Goal: Information Seeking & Learning: Learn about a topic

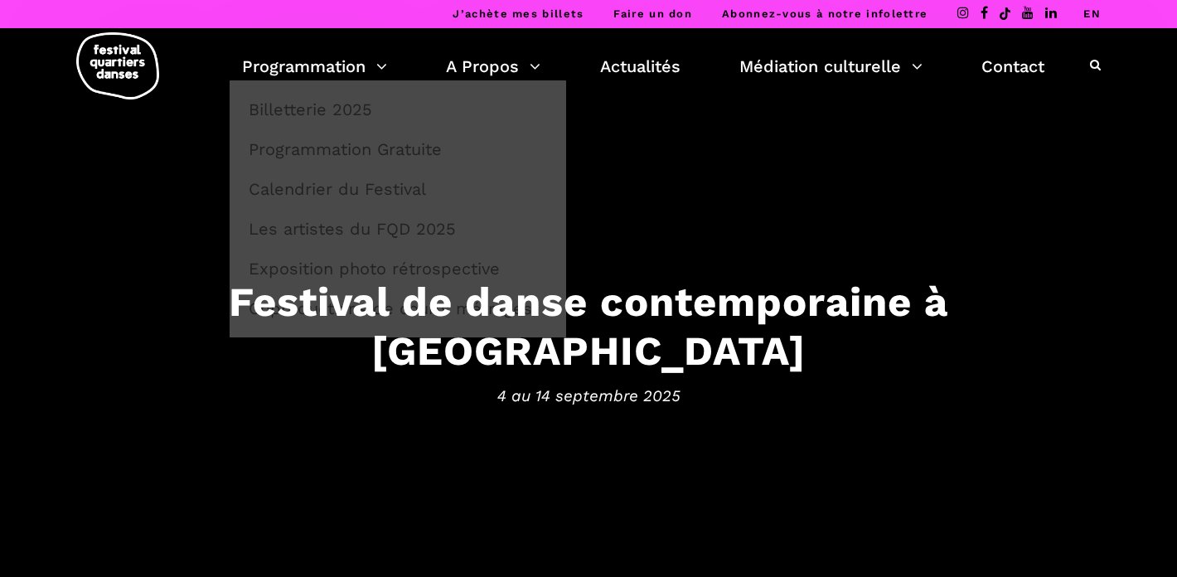
click at [348, 70] on link "Programmation" at bounding box center [314, 66] width 145 height 28
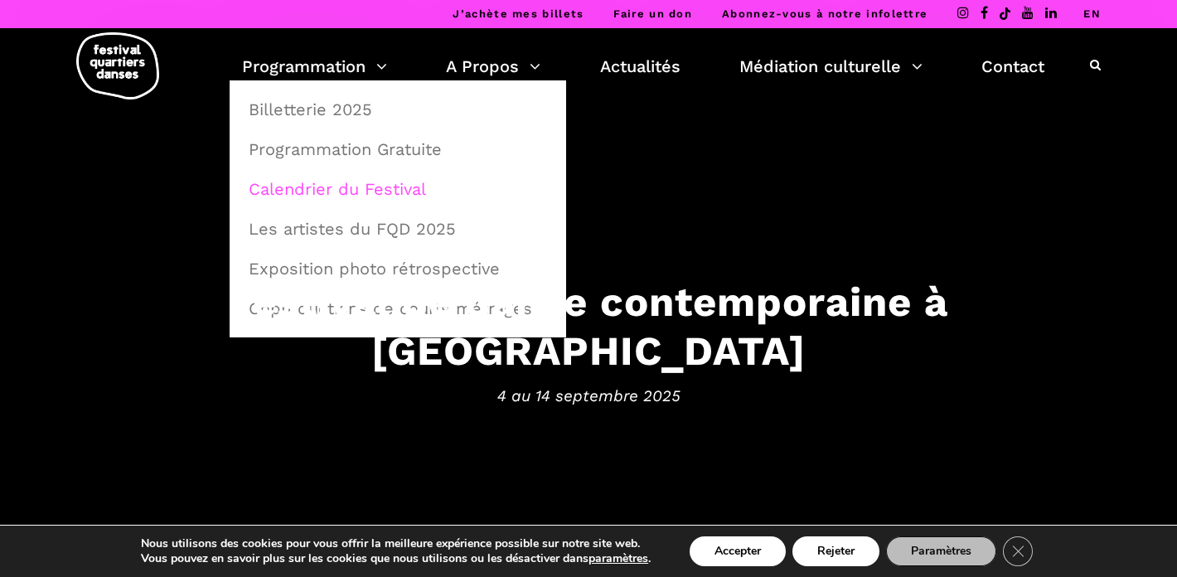
click at [343, 179] on link "Calendrier du Festival" at bounding box center [398, 189] width 318 height 38
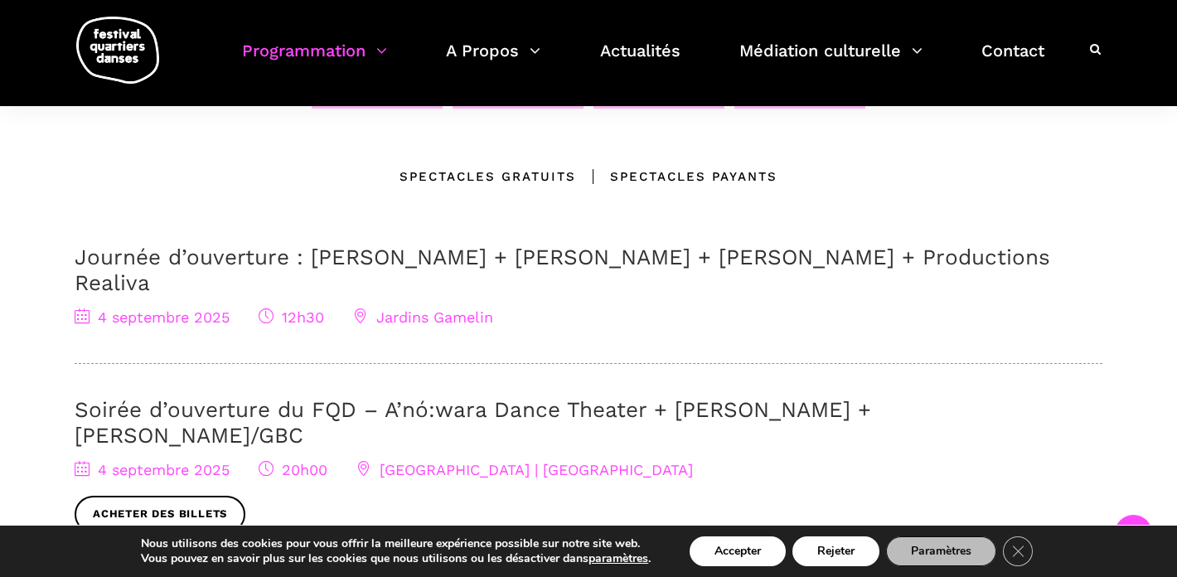
scroll to position [487, 0]
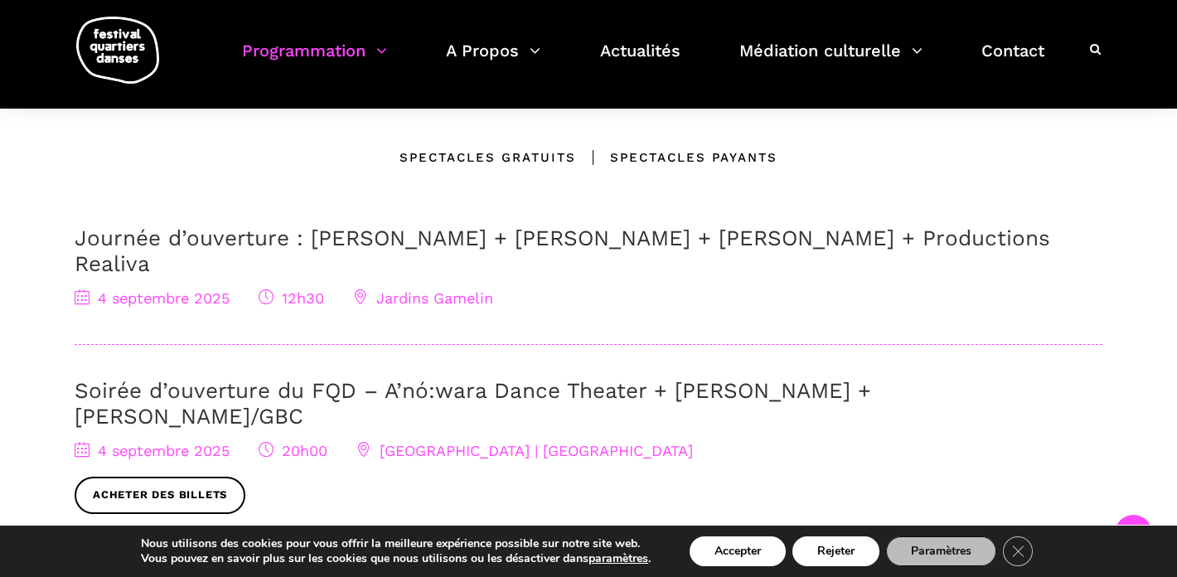
click at [438, 233] on link "Journée d’ouverture : Jake Poloz + Lamont + Morgane Guillou + Productions Reali…" at bounding box center [563, 250] width 976 height 51
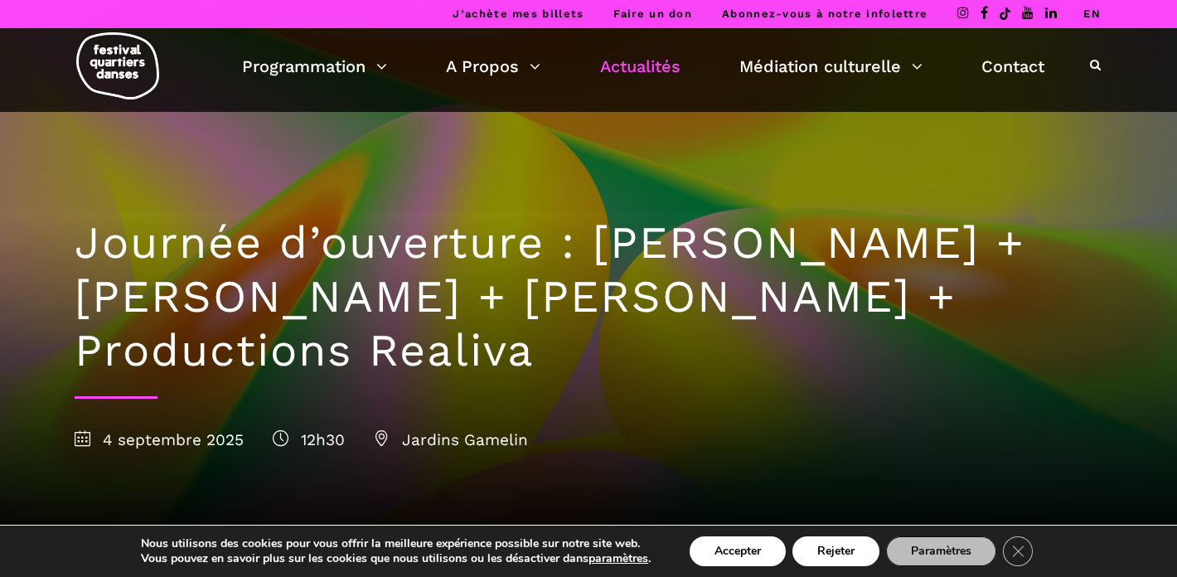
click at [642, 69] on link "Actualités" at bounding box center [640, 66] width 80 height 28
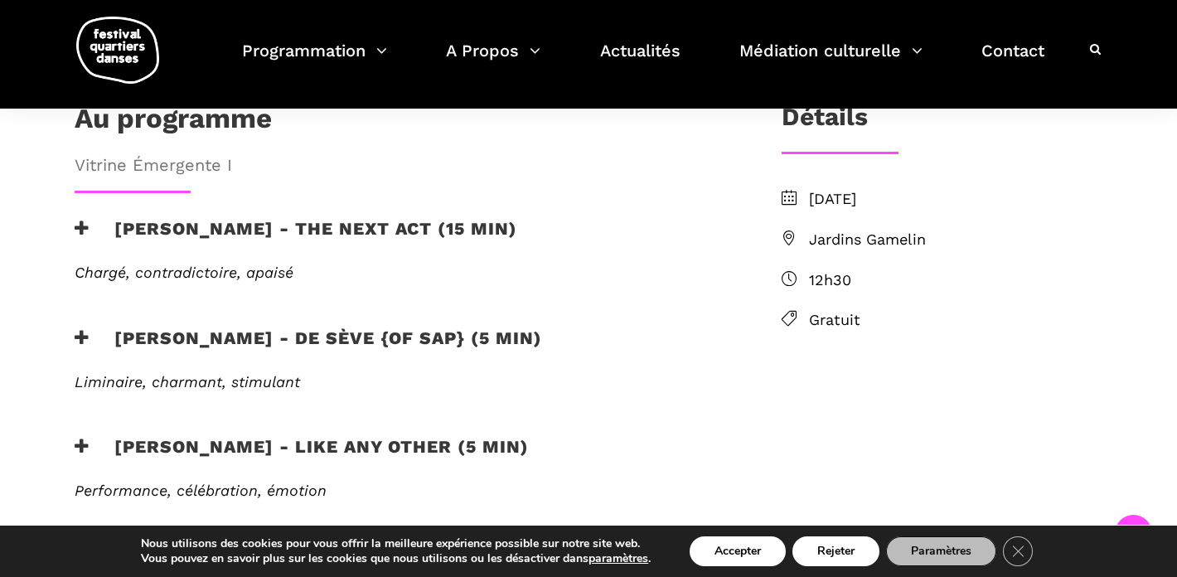
scroll to position [563, 0]
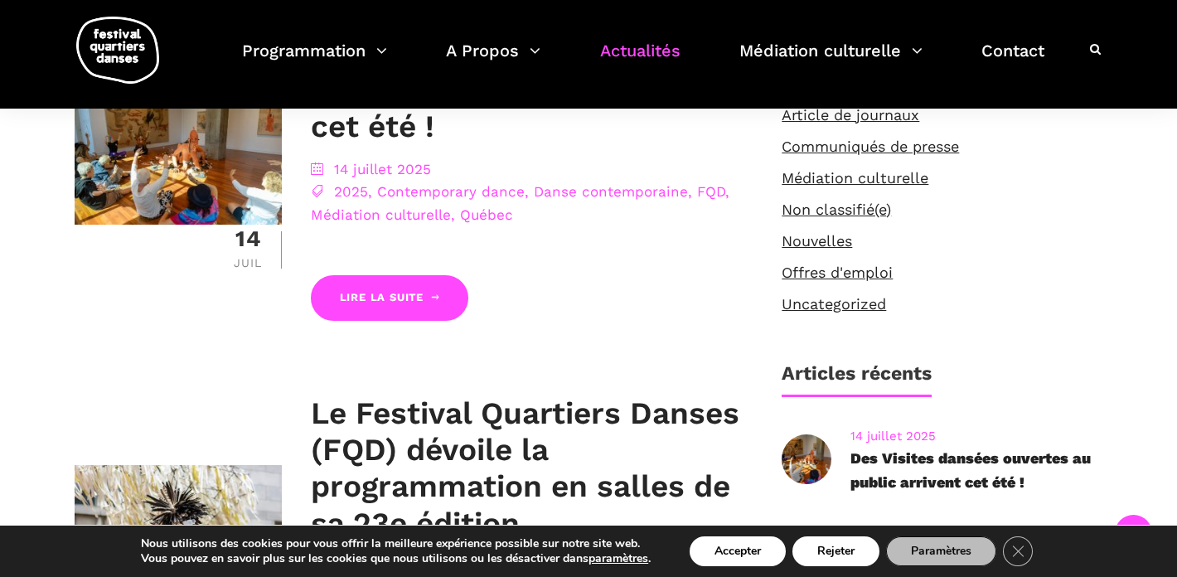
scroll to position [477, 0]
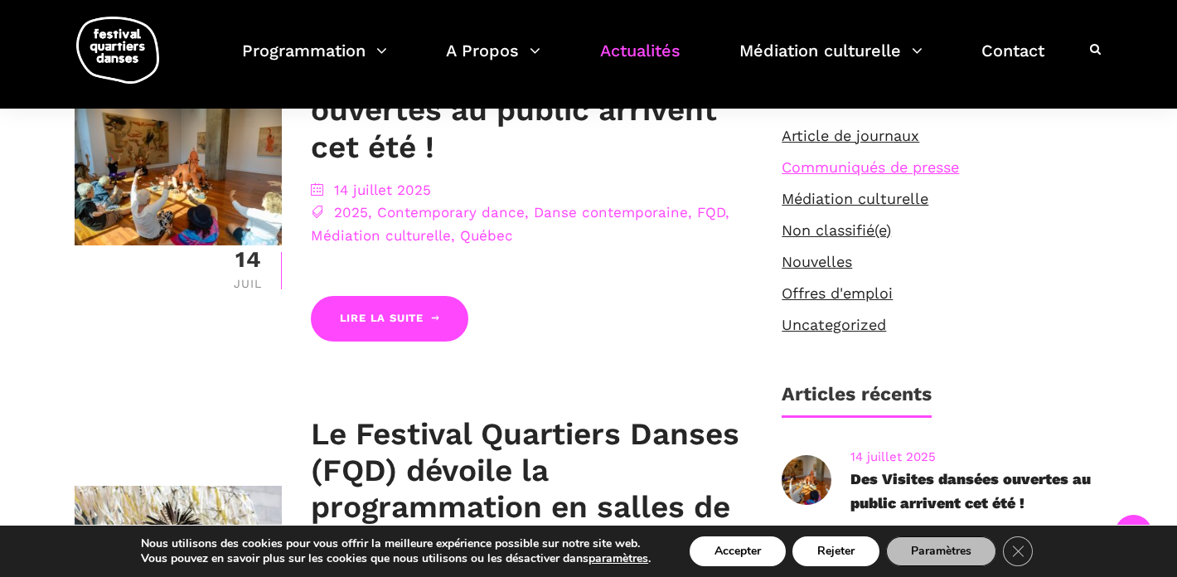
click at [928, 166] on link "Communiqués de presse" at bounding box center [870, 166] width 177 height 17
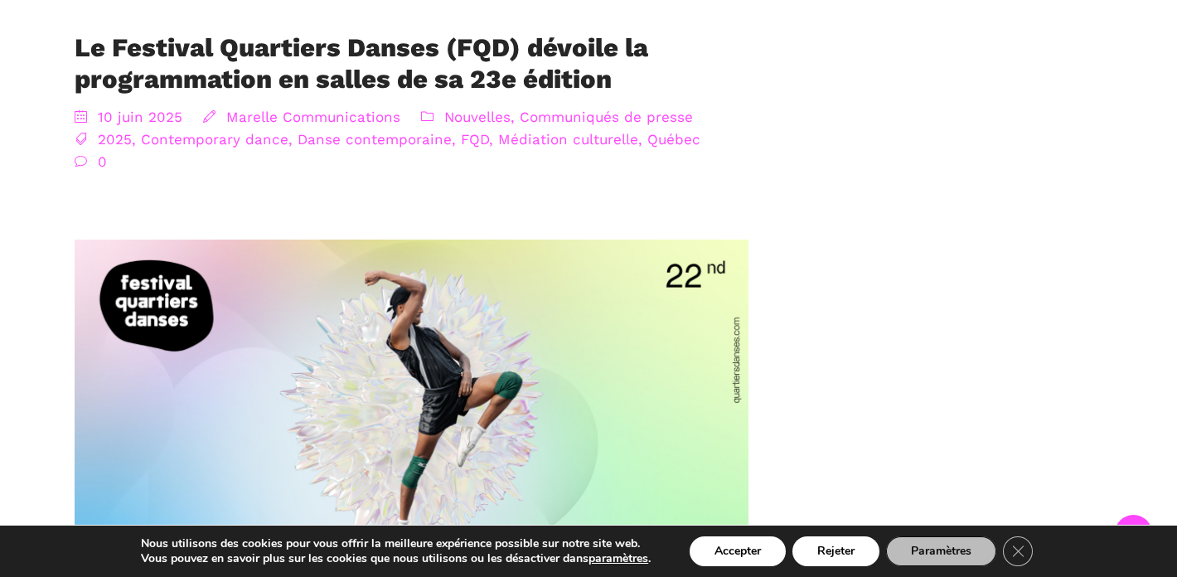
scroll to position [880, 0]
